Goal: Transaction & Acquisition: Purchase product/service

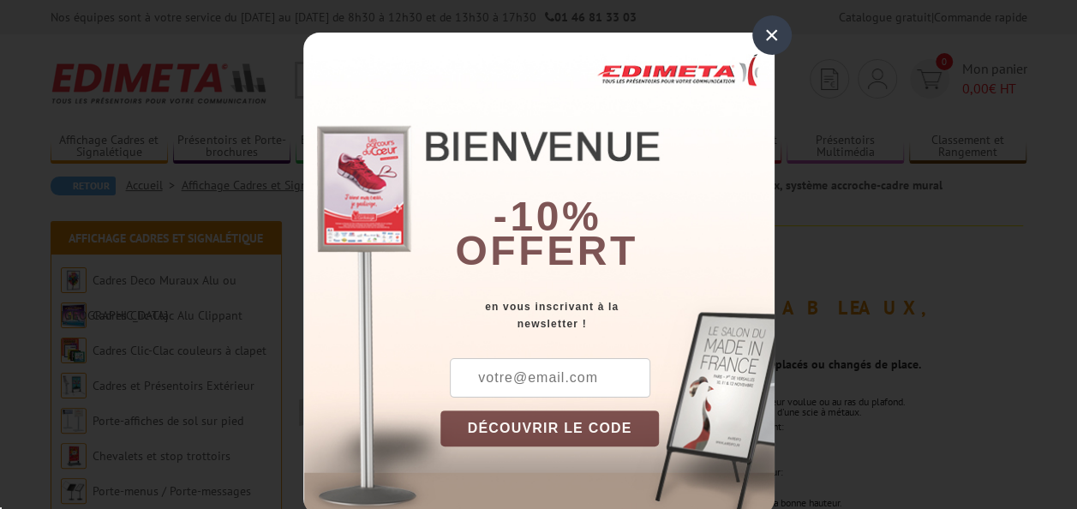
click at [755, 33] on div "×" at bounding box center [771, 34] width 39 height 39
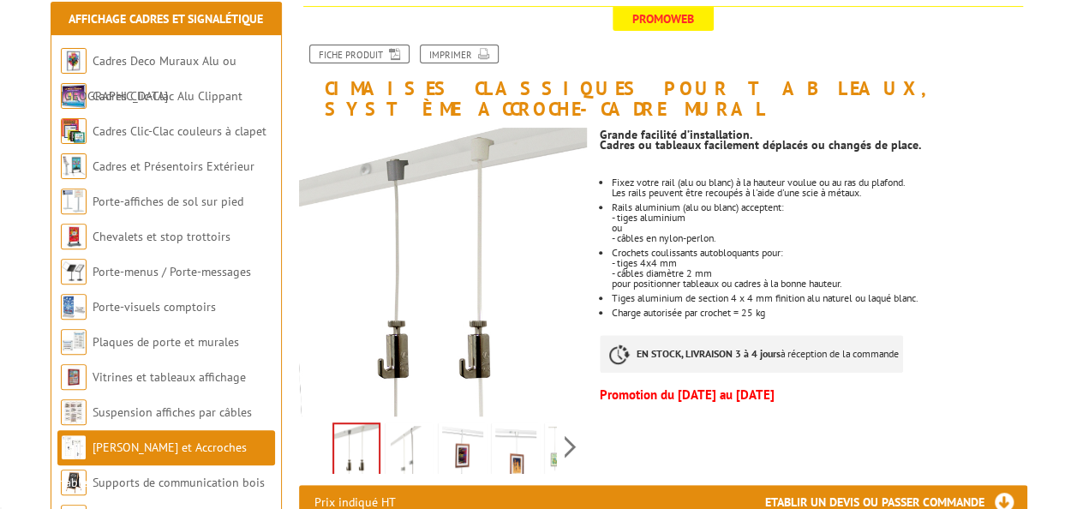
scroll to position [286, 0]
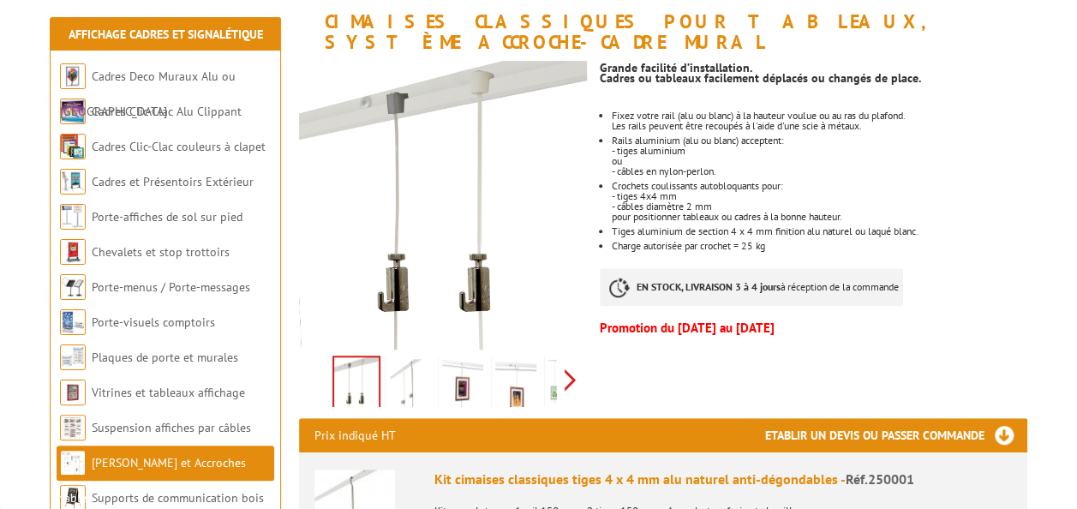
click at [571, 361] on div "Previous Next" at bounding box center [443, 380] width 289 height 60
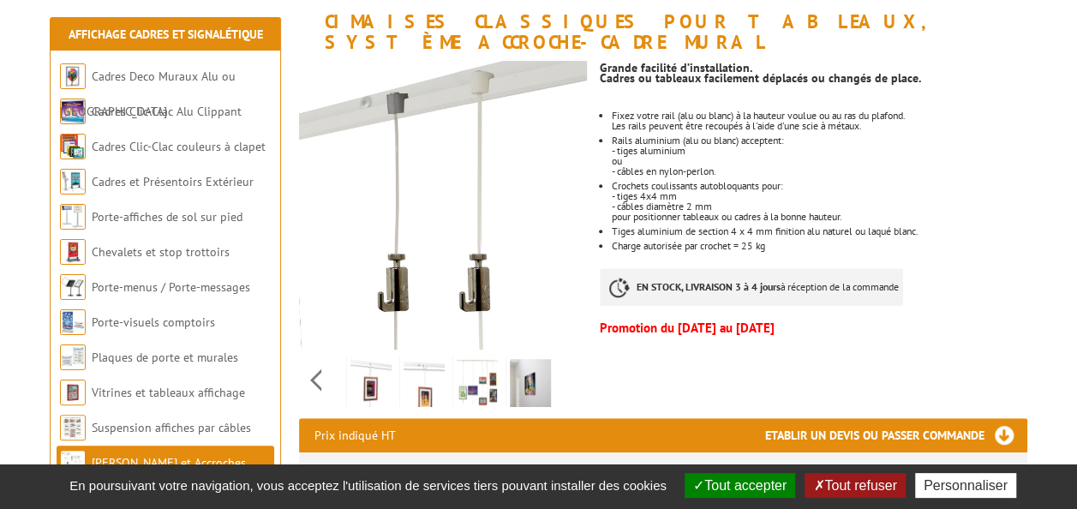
click at [361, 363] on img at bounding box center [371, 385] width 41 height 53
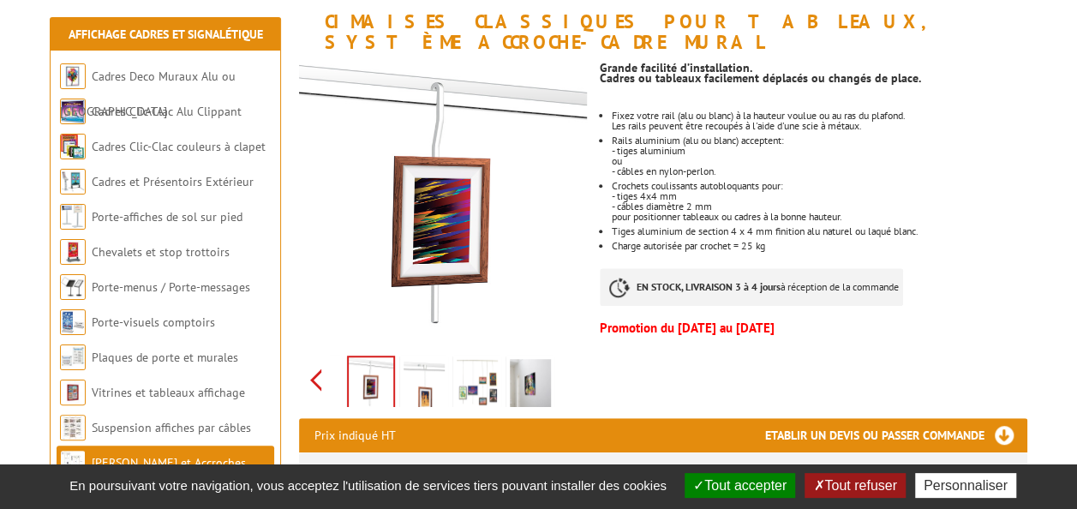
click at [319, 351] on div "Previous Next" at bounding box center [443, 380] width 289 height 60
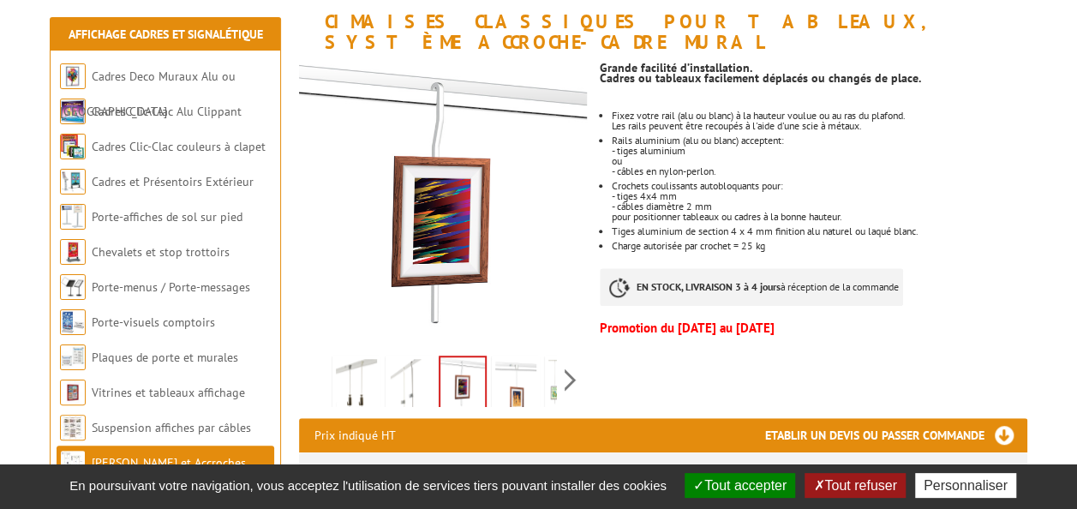
click at [321, 355] on div "Previous Next" at bounding box center [443, 380] width 289 height 60
click at [346, 359] on img at bounding box center [356, 385] width 41 height 53
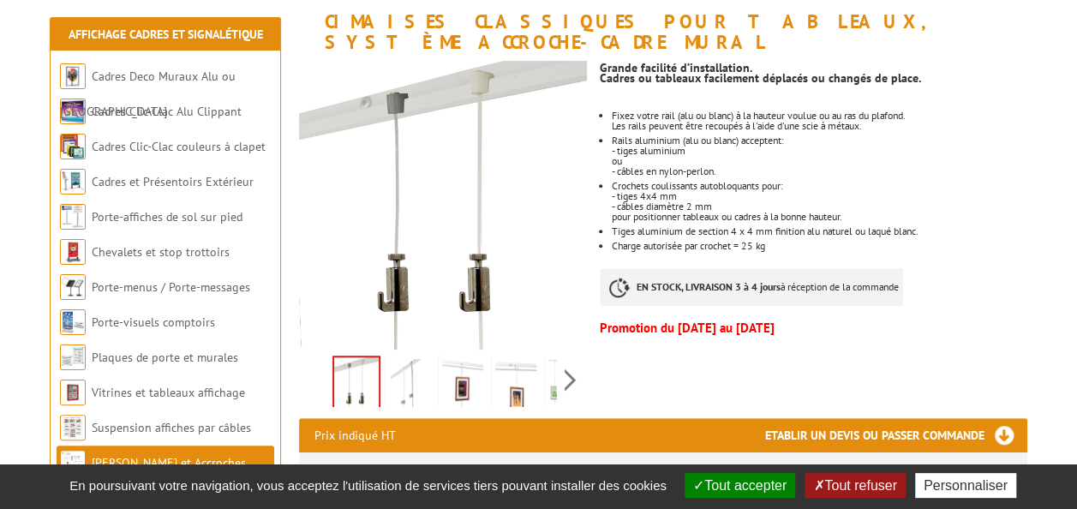
click at [407, 369] on img at bounding box center [409, 385] width 41 height 53
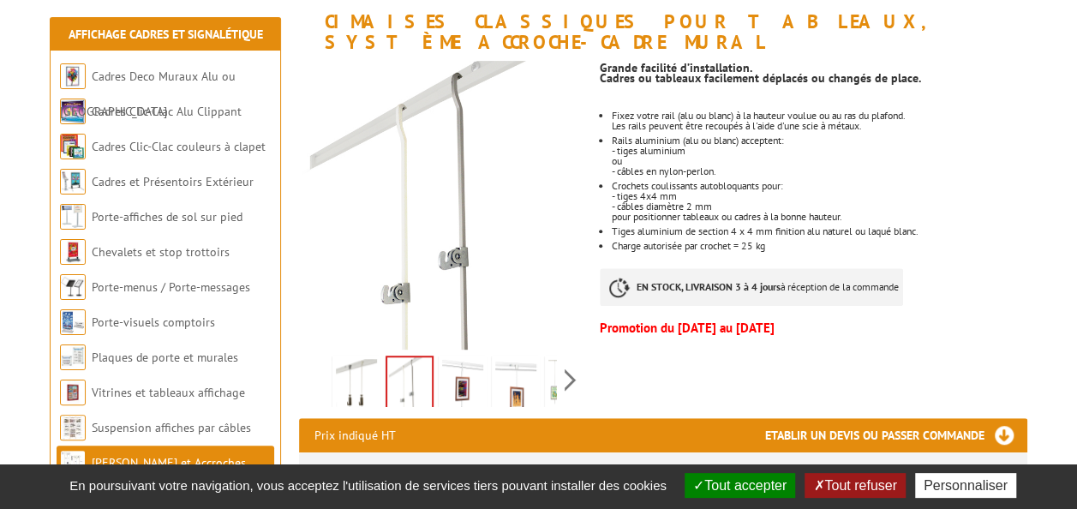
click at [459, 362] on img at bounding box center [462, 385] width 41 height 53
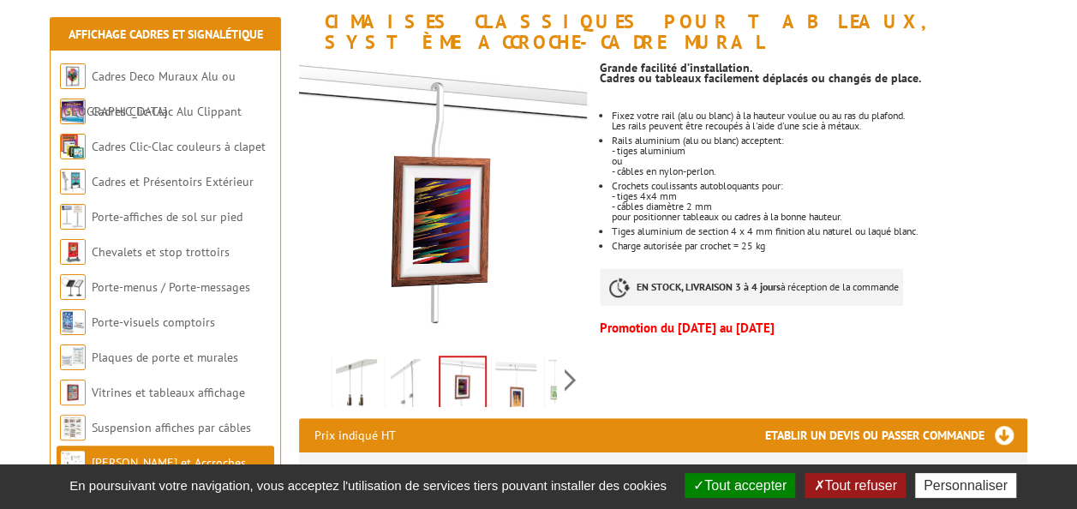
click at [526, 363] on img at bounding box center [515, 385] width 41 height 53
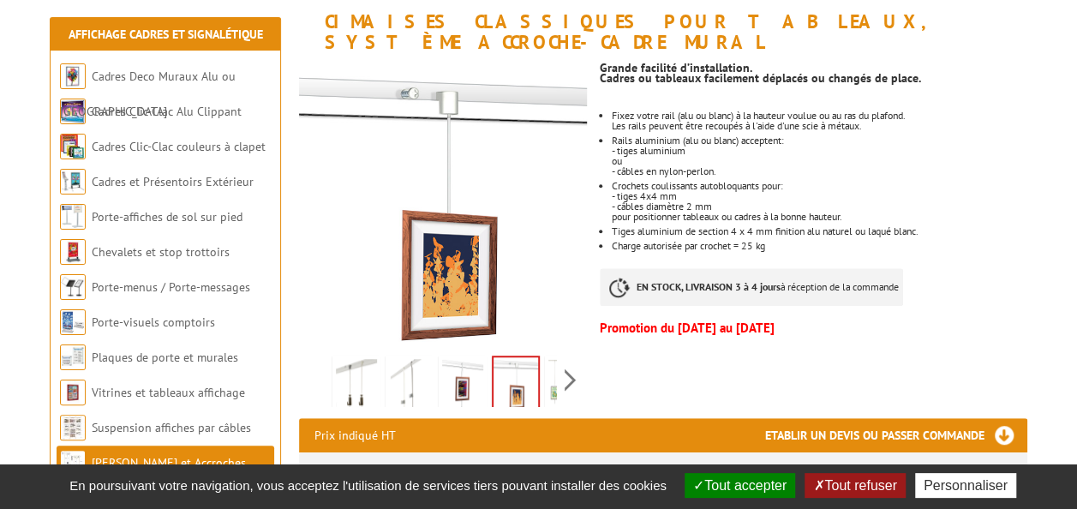
click at [541, 363] on li at bounding box center [515, 379] width 53 height 53
click at [573, 361] on div "Previous Next" at bounding box center [443, 380] width 289 height 60
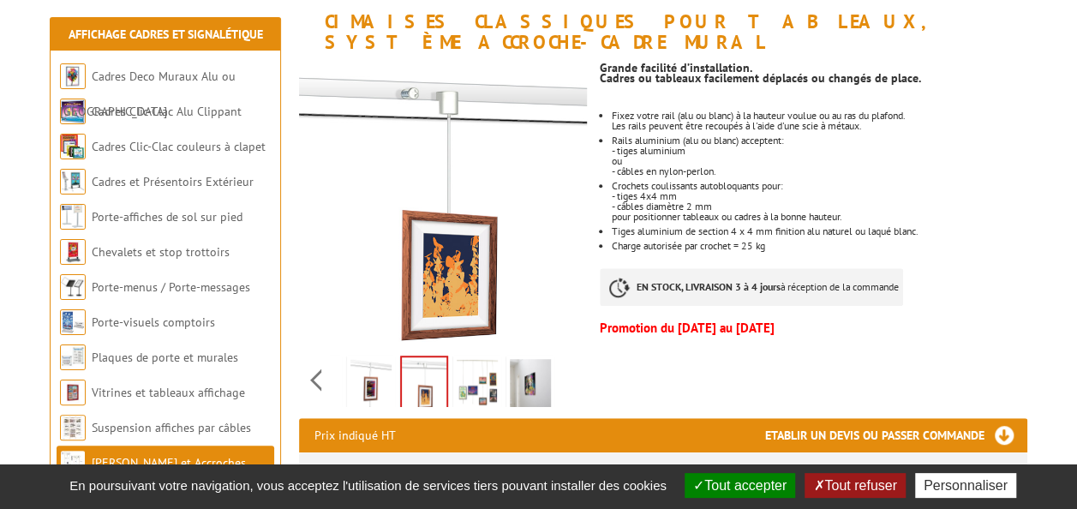
click at [526, 362] on img at bounding box center [530, 385] width 41 height 53
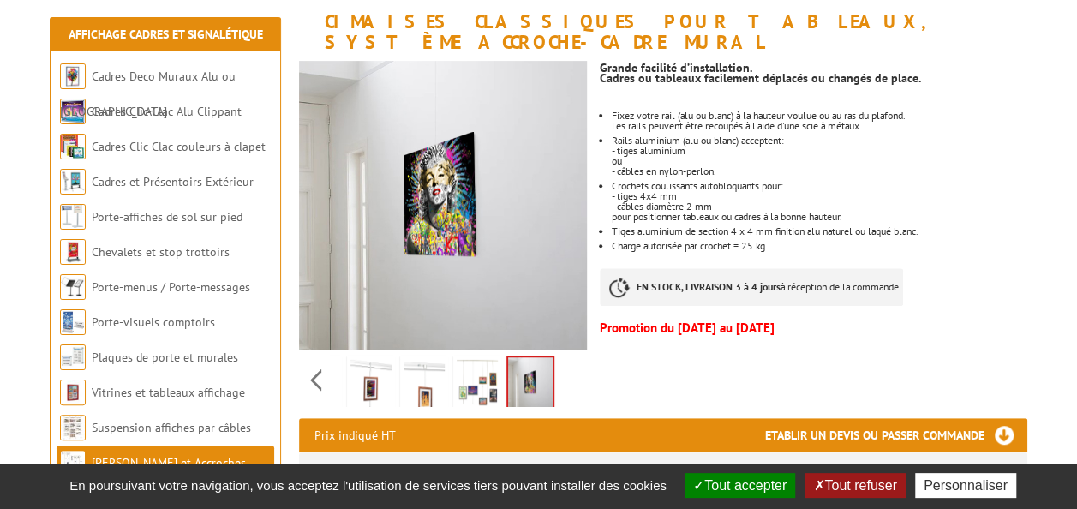
click at [480, 360] on img at bounding box center [477, 385] width 41 height 53
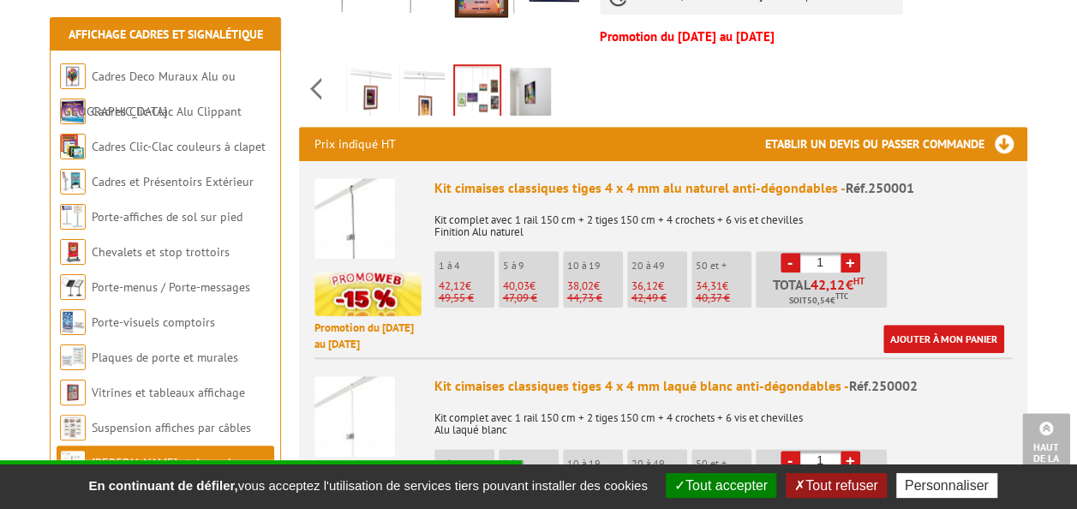
scroll to position [562, 0]
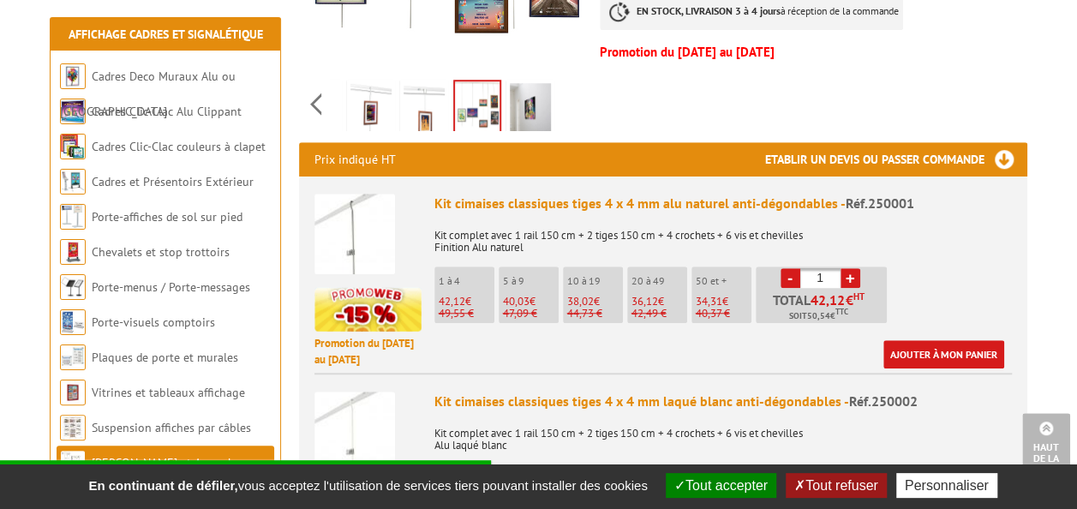
click at [853, 268] on link "+" at bounding box center [851, 278] width 20 height 20
click at [854, 268] on link "+" at bounding box center [851, 278] width 20 height 20
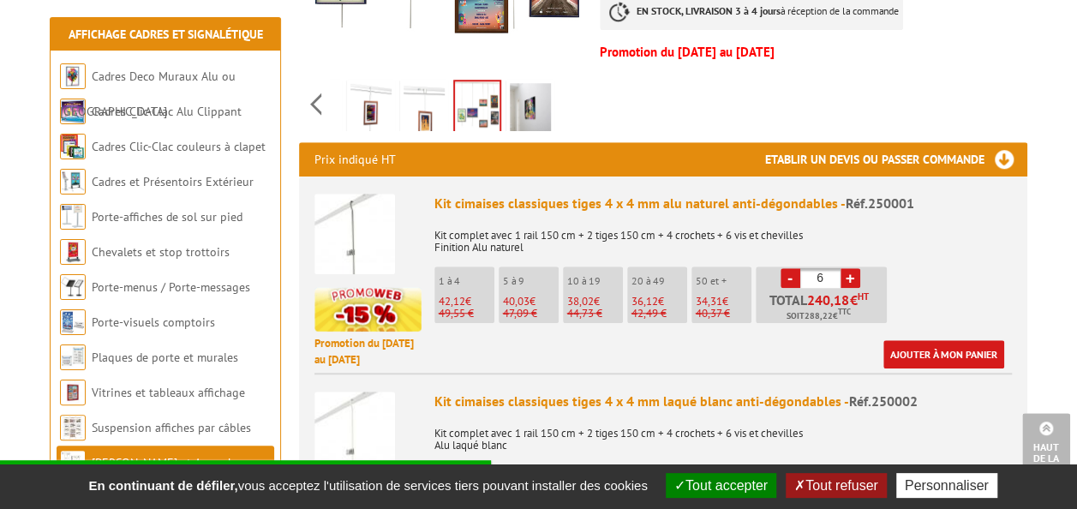
click at [854, 268] on link "+" at bounding box center [851, 278] width 20 height 20
type input "7"
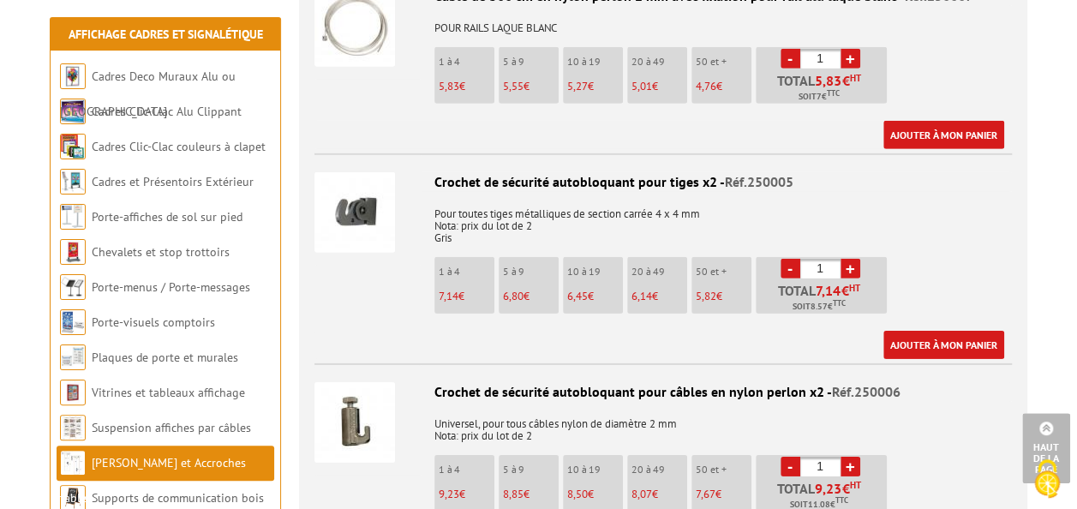
scroll to position [0, 0]
